Goal: Check status: Check status

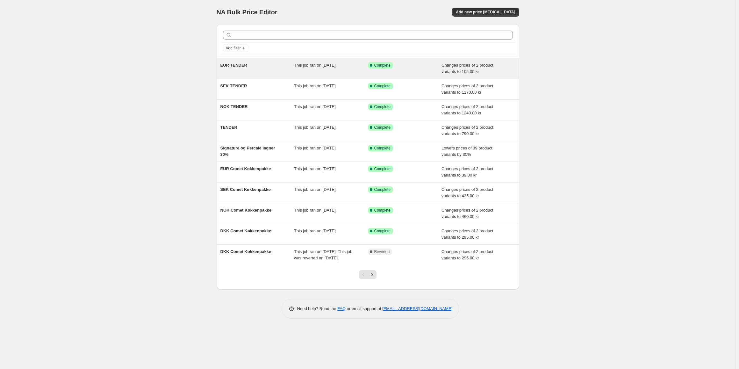
click at [304, 69] on div "This job ran on [DATE]." at bounding box center [331, 68] width 74 height 13
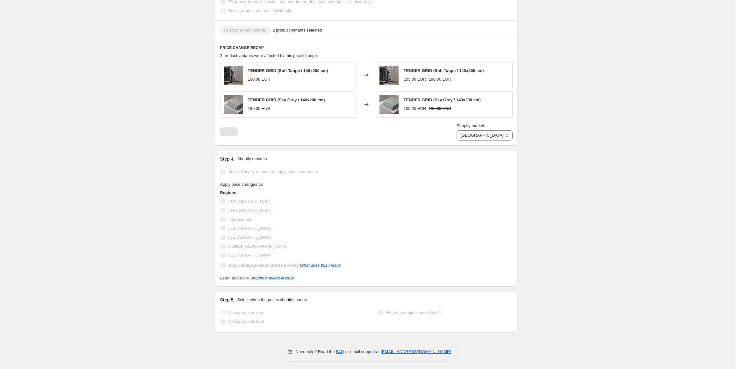
scroll to position [337, 0]
